Goal: Information Seeking & Learning: Learn about a topic

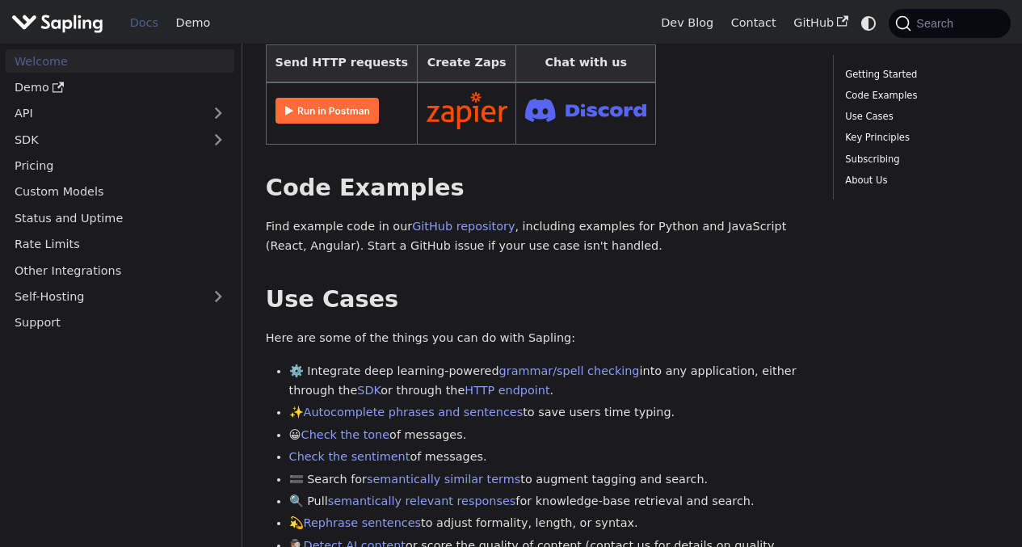
scroll to position [89, 0]
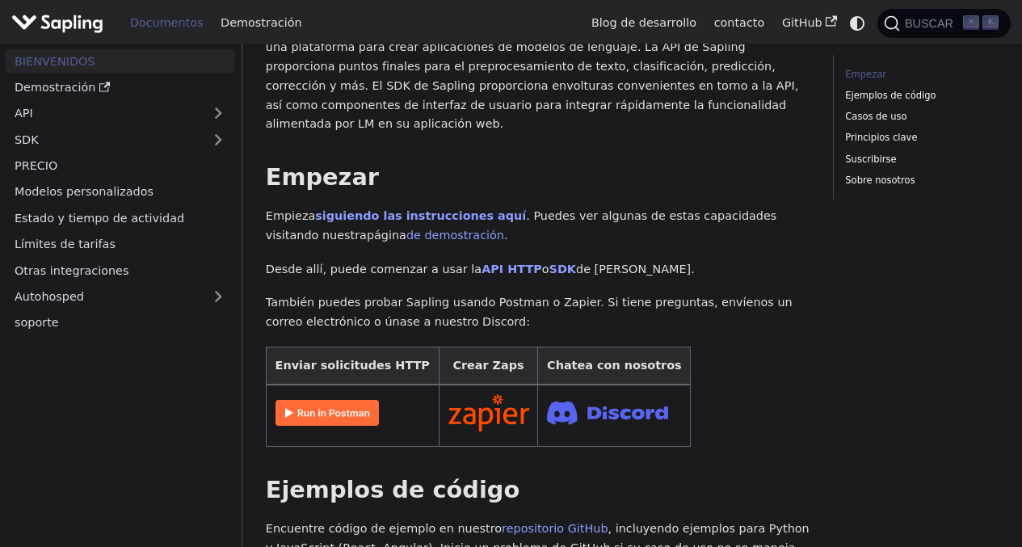
scroll to position [170, 0]
